Goal: Communication & Community: Participate in discussion

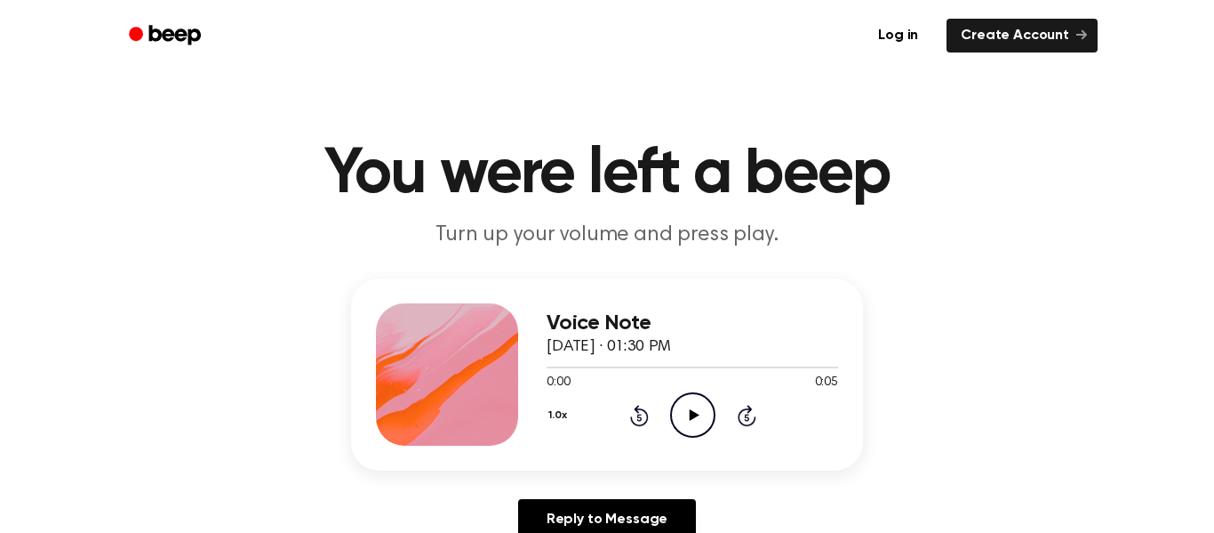
click at [677, 415] on icon "Play Audio" at bounding box center [692, 414] width 45 height 45
click at [688, 414] on icon "Play Audio" at bounding box center [692, 414] width 45 height 45
click at [701, 418] on icon "Play Audio" at bounding box center [692, 414] width 45 height 45
click at [684, 414] on icon "Play Audio" at bounding box center [692, 414] width 45 height 45
click at [685, 405] on icon "Play Audio" at bounding box center [692, 414] width 45 height 45
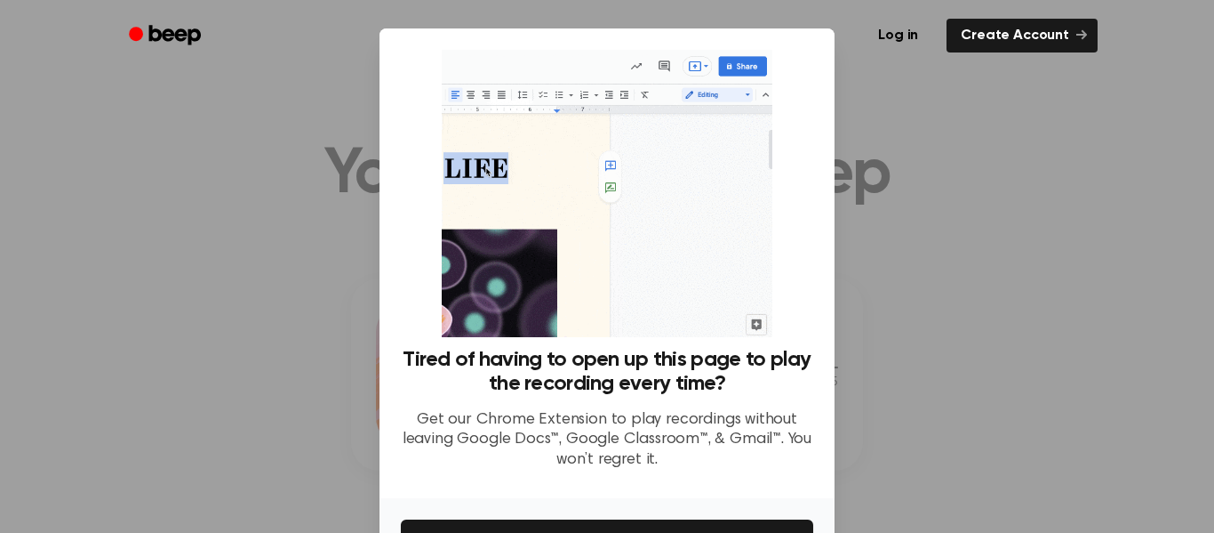
click at [959, 173] on div at bounding box center [607, 266] width 1214 height 533
click at [152, 254] on div at bounding box center [607, 266] width 1214 height 533
click at [136, 44] on icon "Beep" at bounding box center [167, 35] width 76 height 26
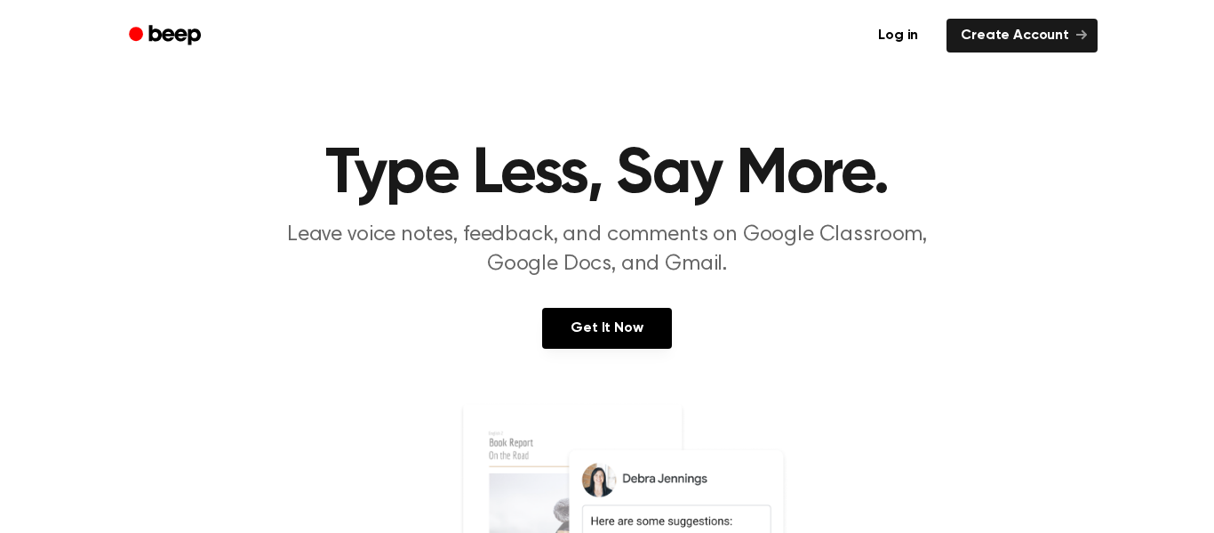
click at [180, 37] on icon "Beep" at bounding box center [167, 35] width 76 height 26
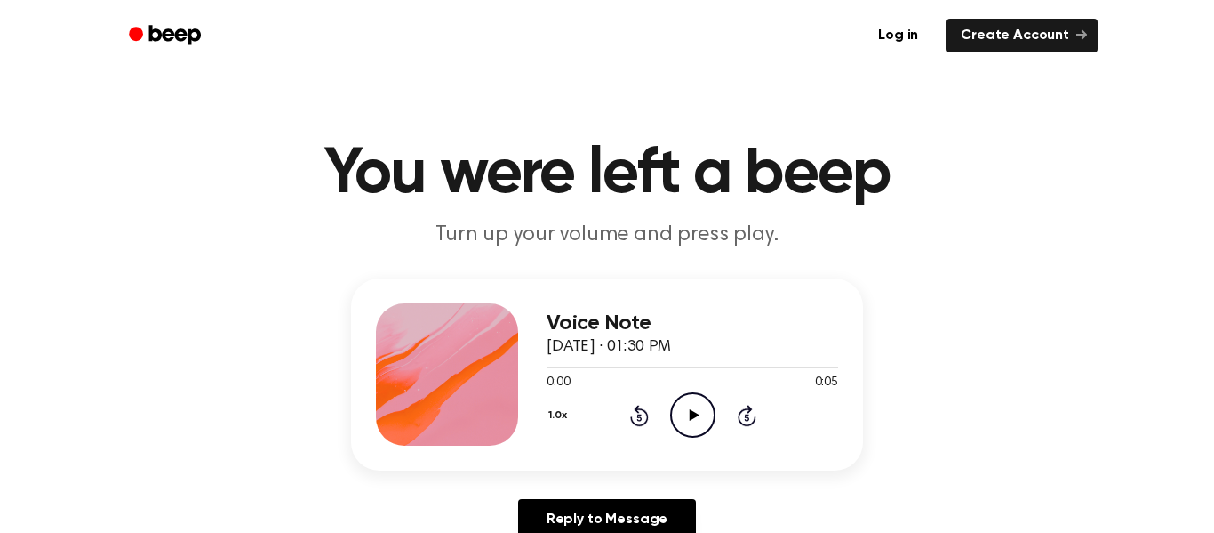
click at [681, 417] on icon "Play Audio" at bounding box center [692, 414] width 45 height 45
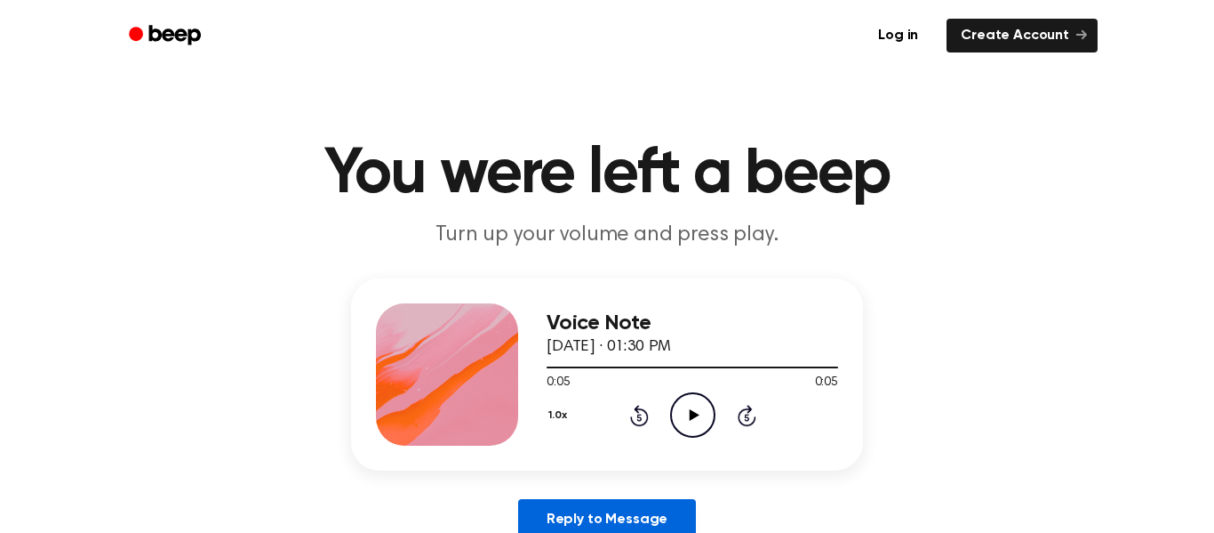
click at [628, 506] on link "Reply to Message" at bounding box center [607, 519] width 178 height 41
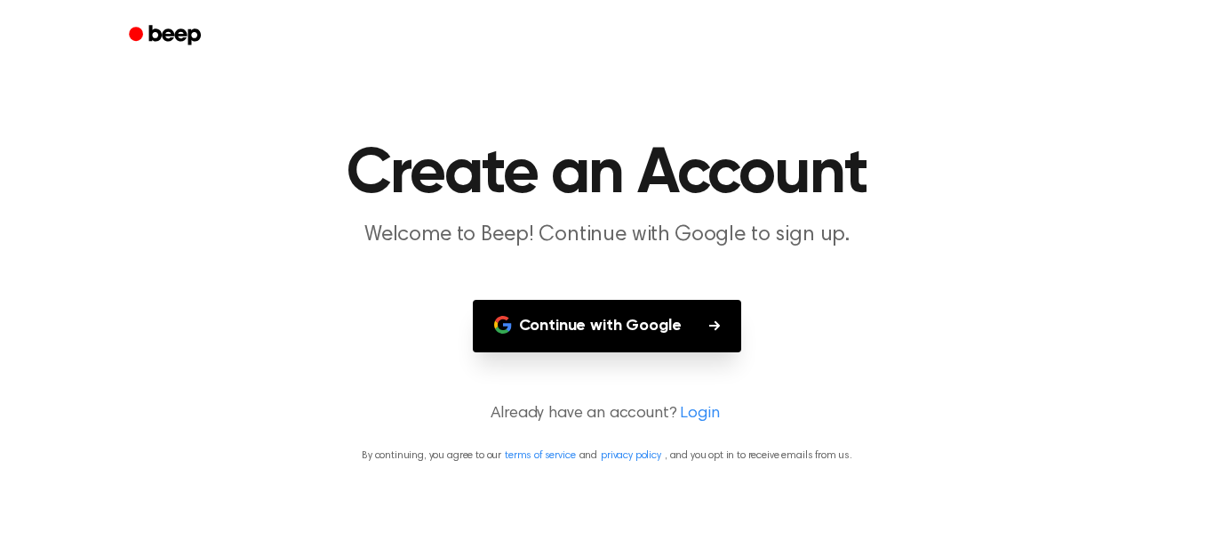
click at [172, 30] on icon "Beep" at bounding box center [167, 35] width 76 height 26
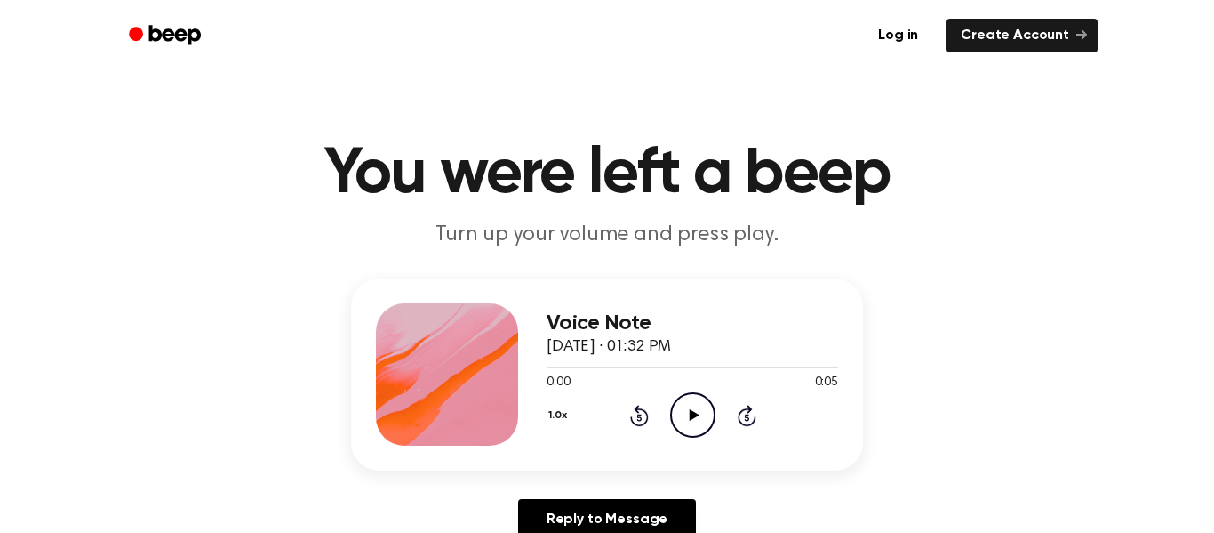
click at [682, 417] on icon "Play Audio" at bounding box center [692, 414] width 45 height 45
